Goal: Task Accomplishment & Management: Complete application form

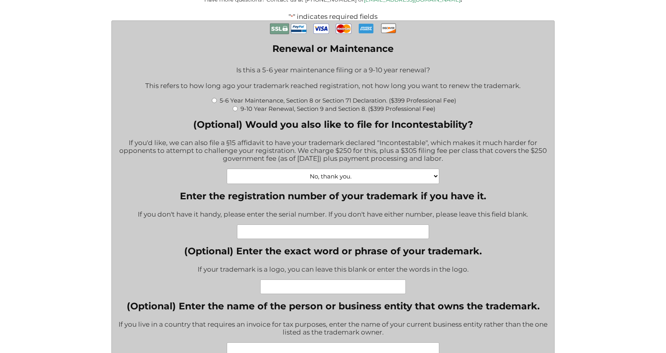
scroll to position [220, 0]
click at [235, 111] on input "9-10 Year Renewal, Section 9 and Section 8. ($399 Professional Fee)" at bounding box center [235, 108] width 5 height 5
radio input "true"
type input "$1,064.00"
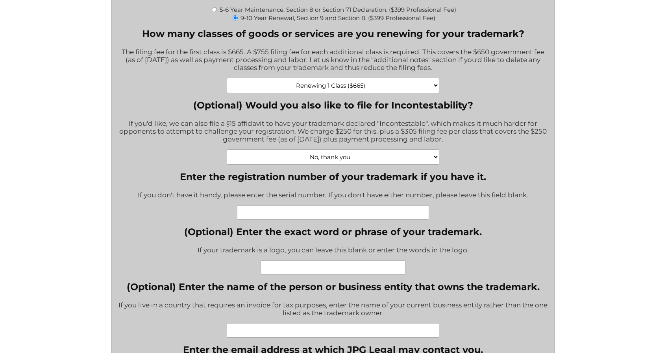
scroll to position [318, 0]
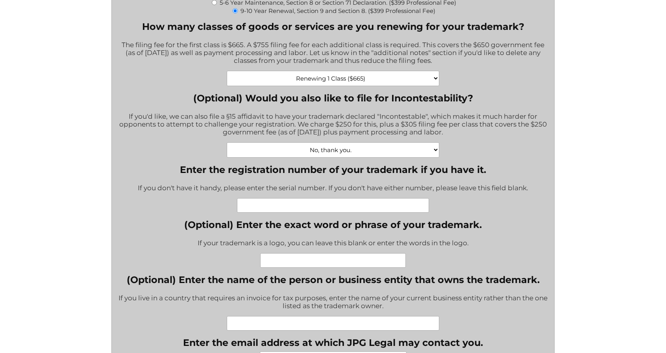
click at [246, 212] on input "Enter the registration number of your trademark if you have it." at bounding box center [333, 205] width 192 height 15
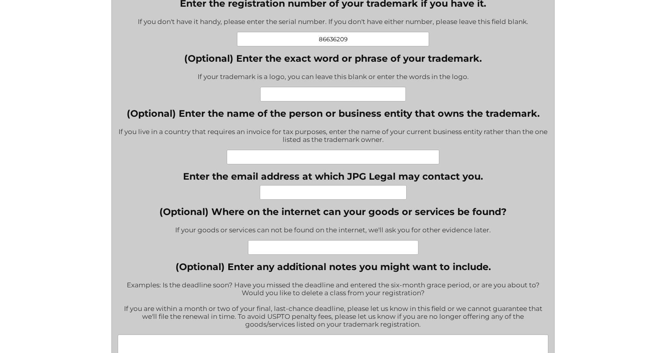
scroll to position [485, 0]
type input "86636209"
click at [270, 197] on input "Enter the email address at which JPG Legal may contact you." at bounding box center [333, 192] width 147 height 15
type input "[EMAIL_ADDRESS][DOMAIN_NAME]"
click at [187, 148] on div "If you live in a country that requires an invoice for tax purposes, enter the n…" at bounding box center [333, 135] width 431 height 27
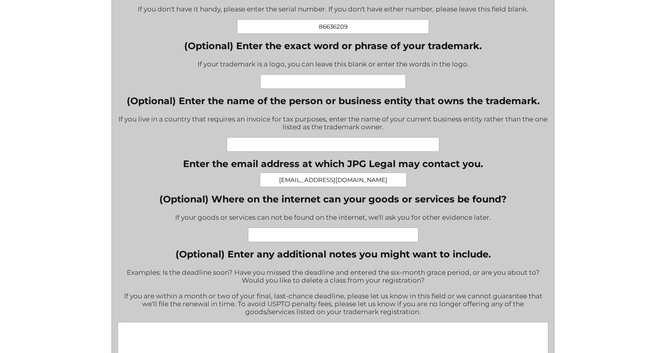
scroll to position [497, 0]
click at [610, 281] on div "Renew or Maintain Your Trademark Registration Fill out this form to engage JPG …" at bounding box center [333, 227] width 666 height 1448
click at [238, 150] on input "(Optional) Enter the name of the person or business entity that owns the tradem…" at bounding box center [333, 144] width 212 height 15
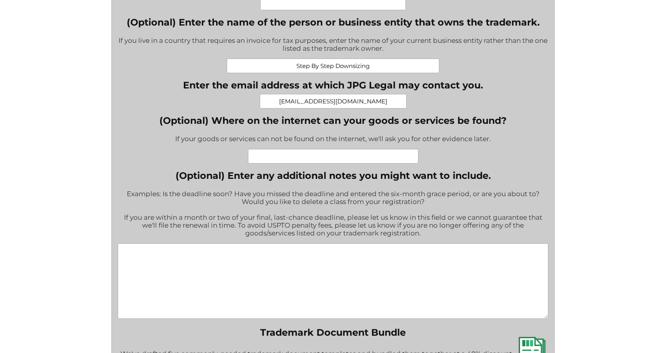
scroll to position [575, 0]
type input "Step By Step Downsizing"
click at [260, 162] on input "(Optional) Where on the internet can your goods or services be found?" at bounding box center [333, 156] width 170 height 15
type input "[DOMAIN_NAME]"
click at [130, 262] on textarea "(Optional) Enter any additional notes you might want to include." at bounding box center [333, 282] width 431 height 76
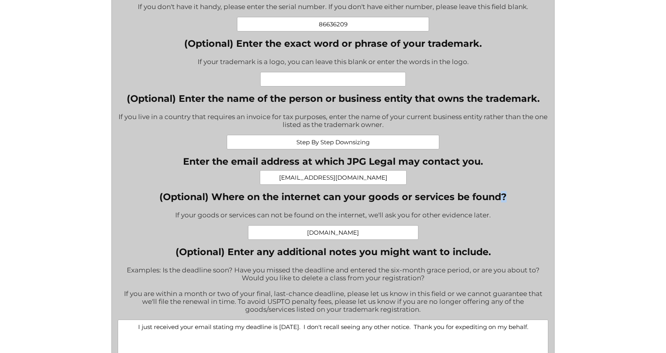
scroll to position [500, 0]
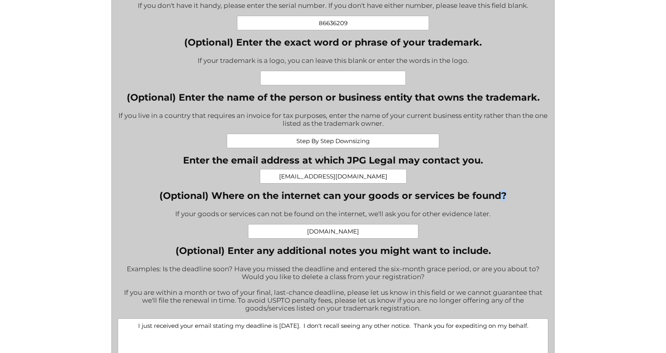
click at [504, 201] on label "(Optional) Where on the internet can your goods or services be found?" at bounding box center [332, 195] width 347 height 11
click at [418, 224] on input "[DOMAIN_NAME]" at bounding box center [333, 231] width 170 height 15
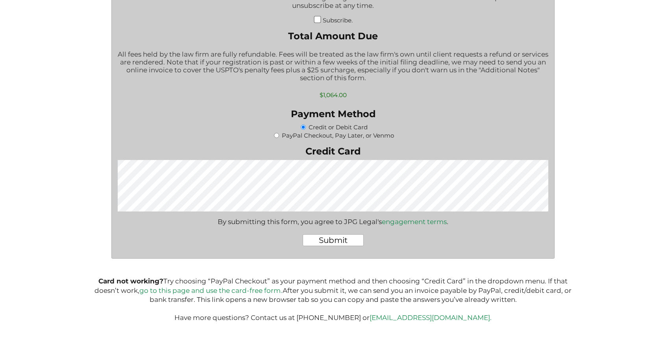
scroll to position [1079, 0]
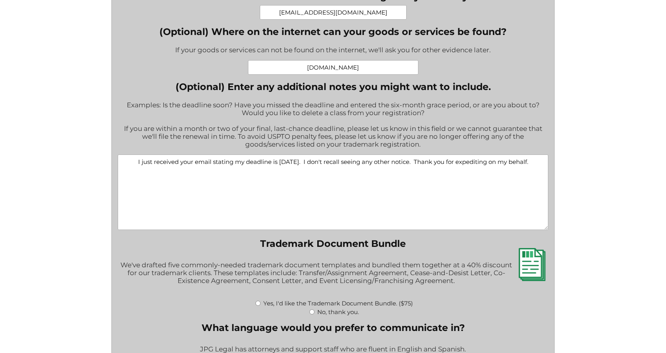
scroll to position [667, 0]
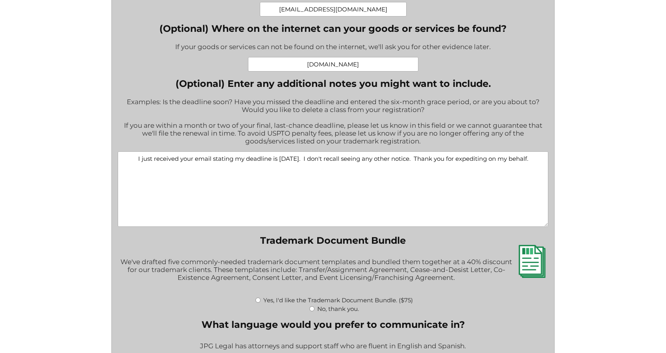
click at [349, 174] on textarea "I just received your email stating my deadline is [DATE]. I don't recall seeing…" at bounding box center [333, 190] width 431 height 76
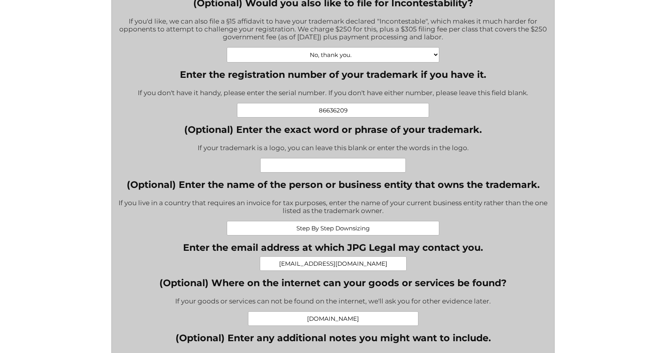
scroll to position [412, 0]
type textarea "I just received your email stating my deadline is [DATE]. I don't recall seeing…"
click at [436, 59] on select "No, thank you. Yes, Incontestability for one class. ($555) Yes, Incontestabilit…" at bounding box center [333, 55] width 212 height 15
click at [474, 52] on div "No, thank you. Yes, Incontestability for one class. ($555) Yes, Incontestabilit…" at bounding box center [333, 55] width 431 height 15
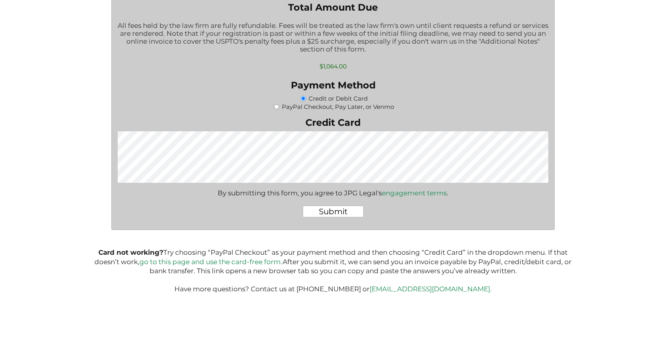
scroll to position [1116, 0]
click at [334, 211] on input "Submit" at bounding box center [333, 212] width 61 height 12
